Goal: Navigation & Orientation: Find specific page/section

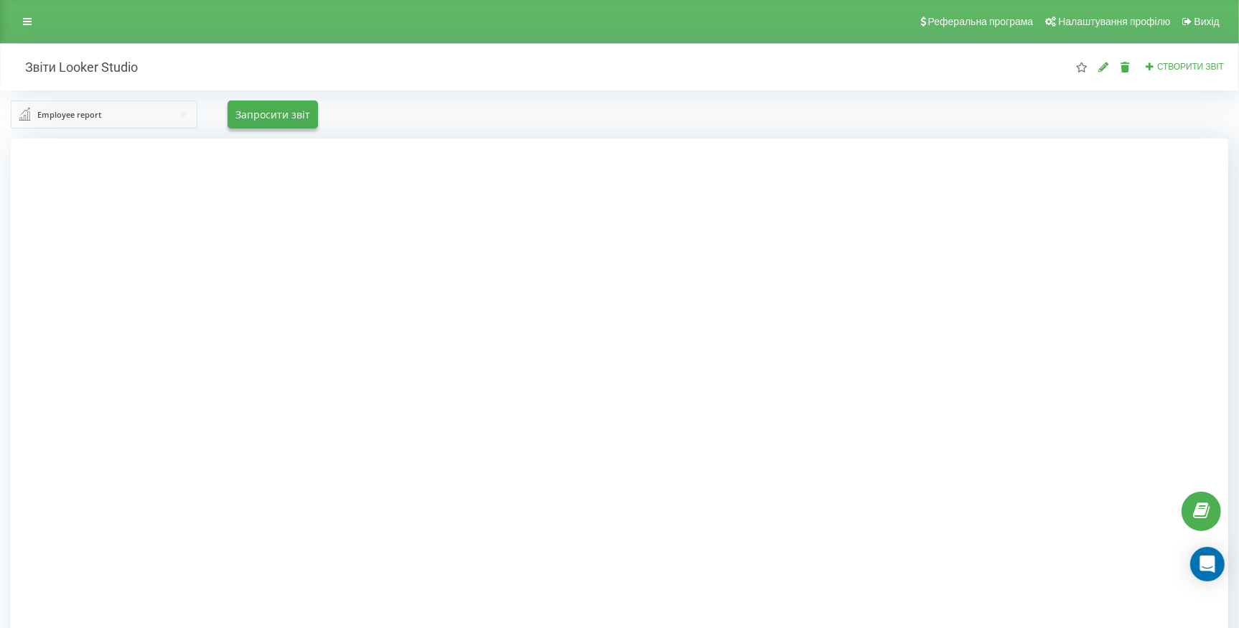
click at [1101, 286] on div at bounding box center [620, 453] width 1218 height 628
click at [192, 447] on div at bounding box center [620, 453] width 1218 height 628
click at [419, 103] on div "Employee report Employee report Employee report (by day) Outgoing report Incomi…" at bounding box center [620, 115] width 1218 height 28
click at [494, 131] on div "Employee report Employee report Employee report (by day) Outgoing report Incomi…" at bounding box center [620, 114] width 1238 height 48
